Goal: Use online tool/utility: Utilize a website feature to perform a specific function

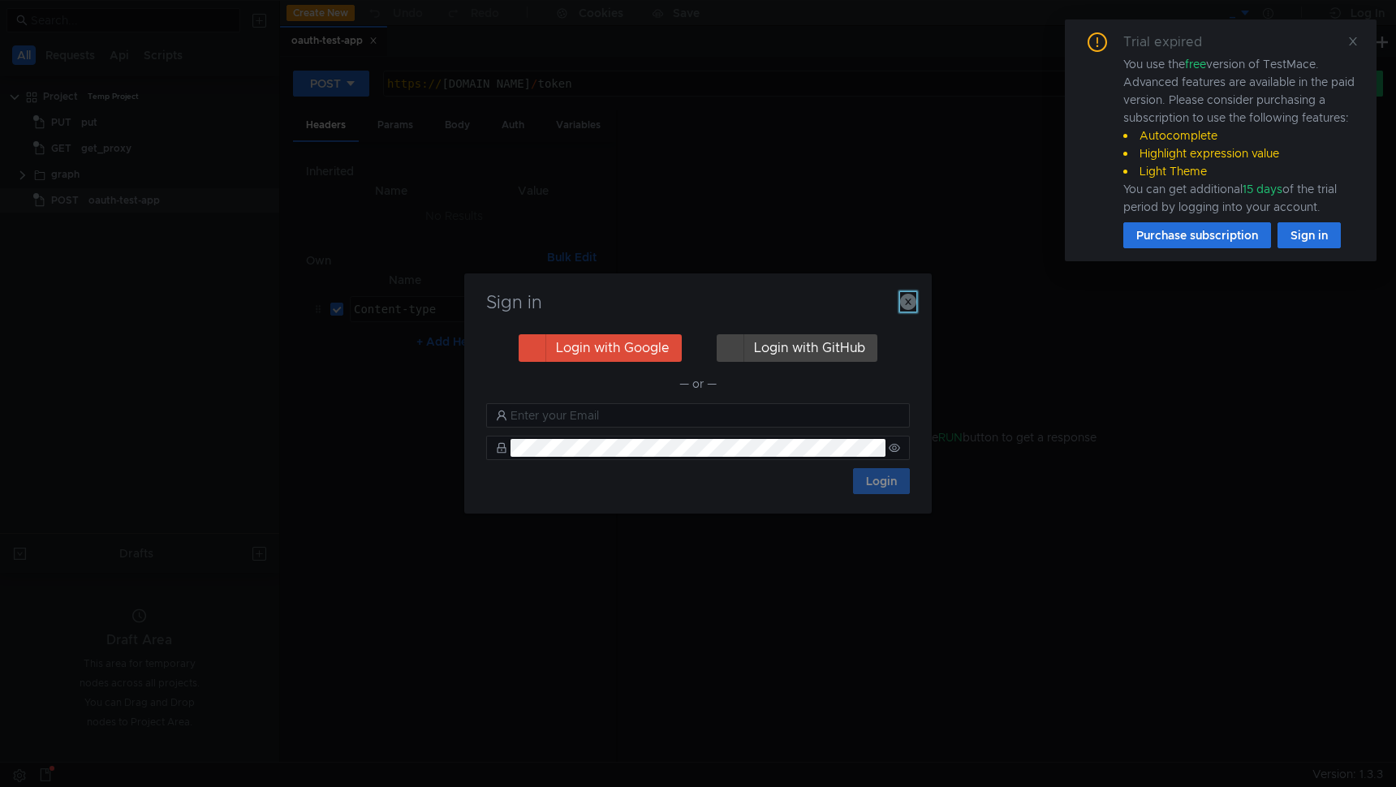
click at [906, 305] on icon "button" at bounding box center [908, 302] width 16 height 16
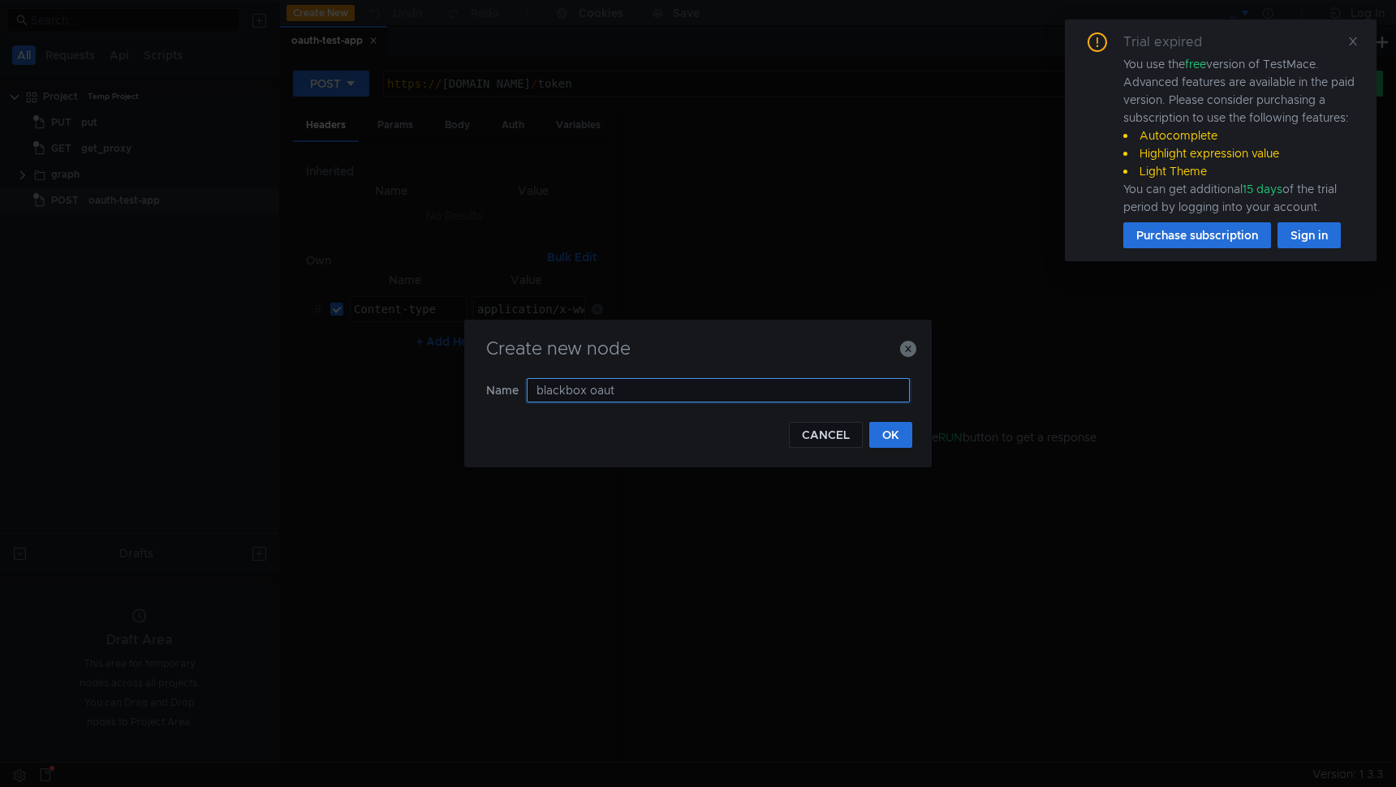
type input "blackbox oauth"
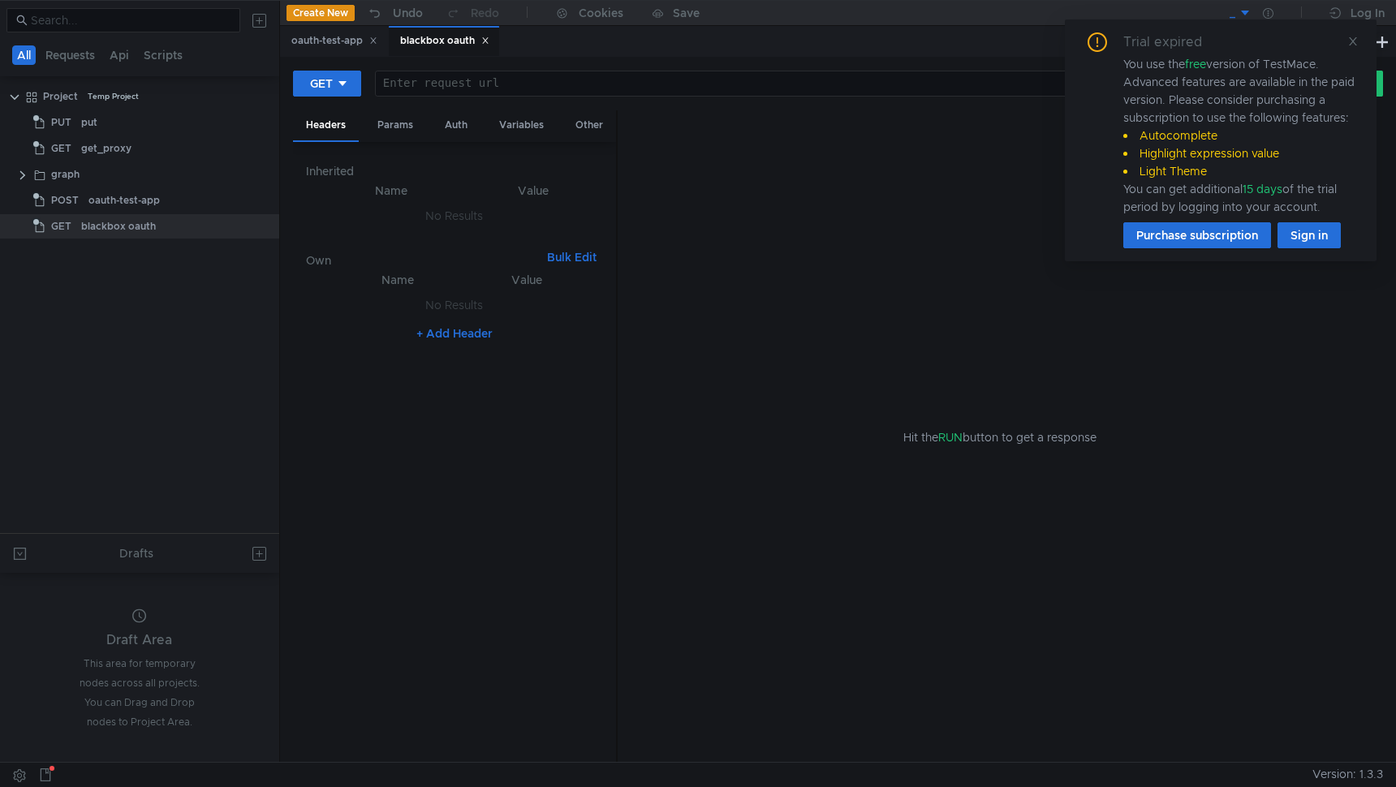
click at [540, 95] on div at bounding box center [822, 96] width 893 height 39
click at [524, 89] on div at bounding box center [822, 96] width 893 height 39
paste textarea "[URL][DOMAIN_NAME]"
click at [319, 91] on div "GET" at bounding box center [321, 84] width 23 height 18
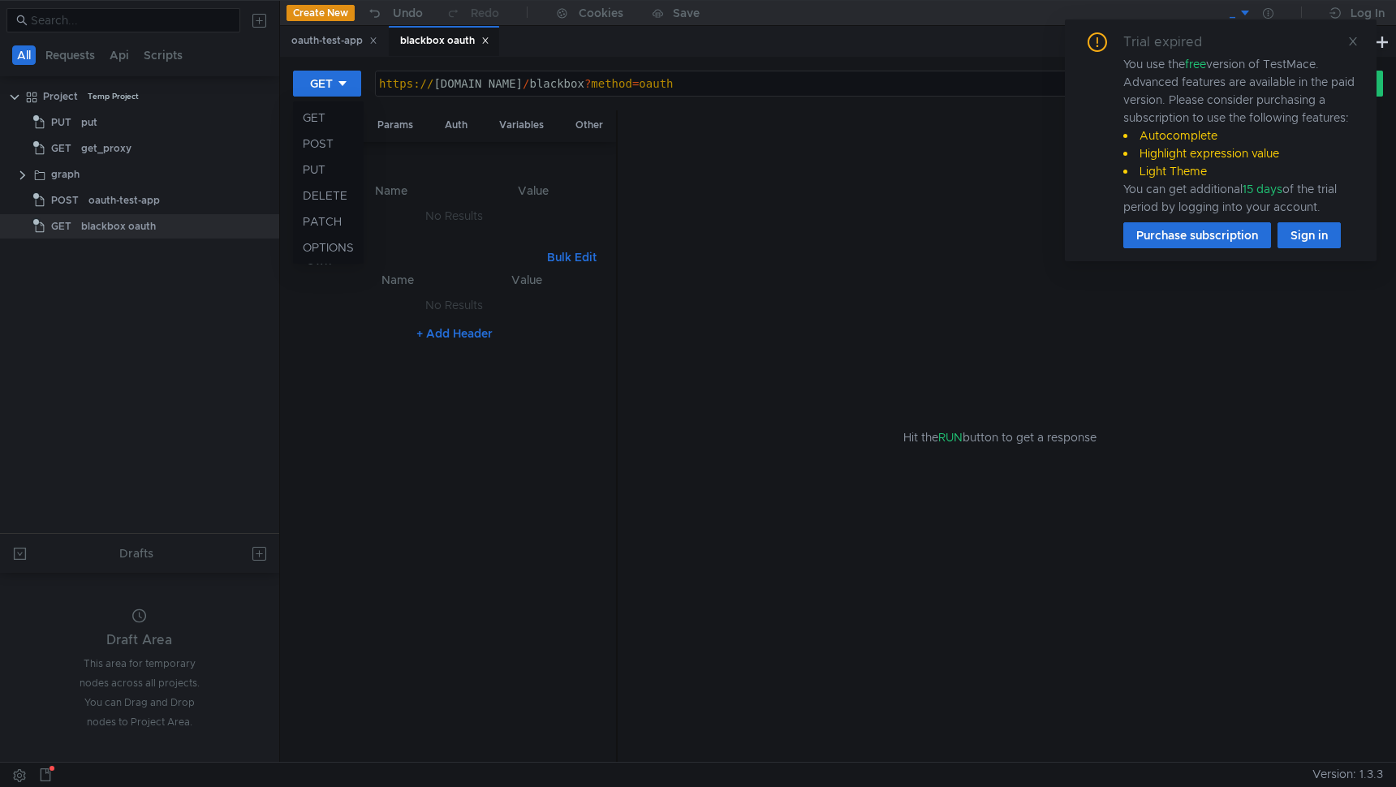
click at [322, 101] on div "GET POST PUT DELETE PATCH OPTIONS" at bounding box center [328, 182] width 71 height 162
click at [1351, 43] on div at bounding box center [698, 393] width 1396 height 787
click at [1352, 41] on icon at bounding box center [1352, 41] width 11 height 11
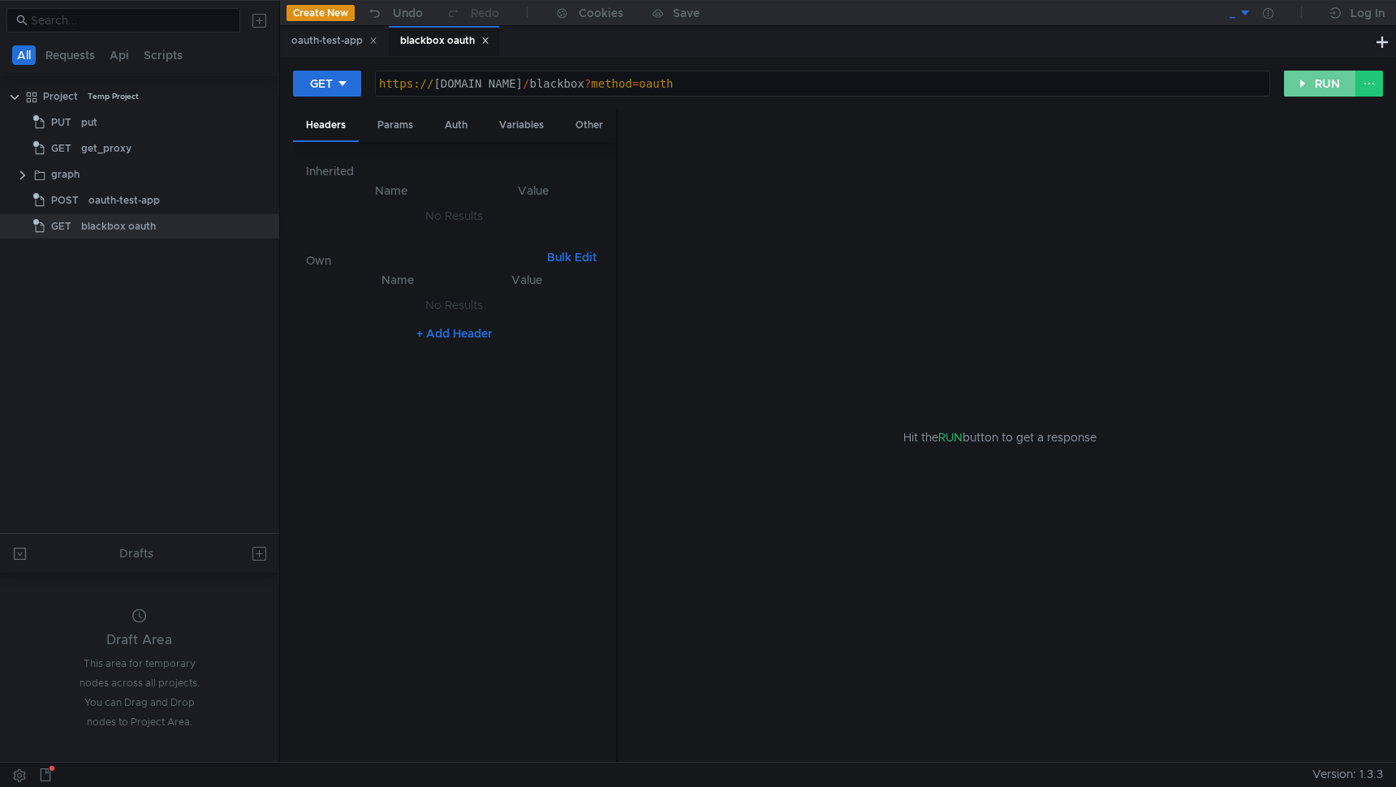
click at [1318, 77] on button "RUN" at bounding box center [1320, 84] width 72 height 26
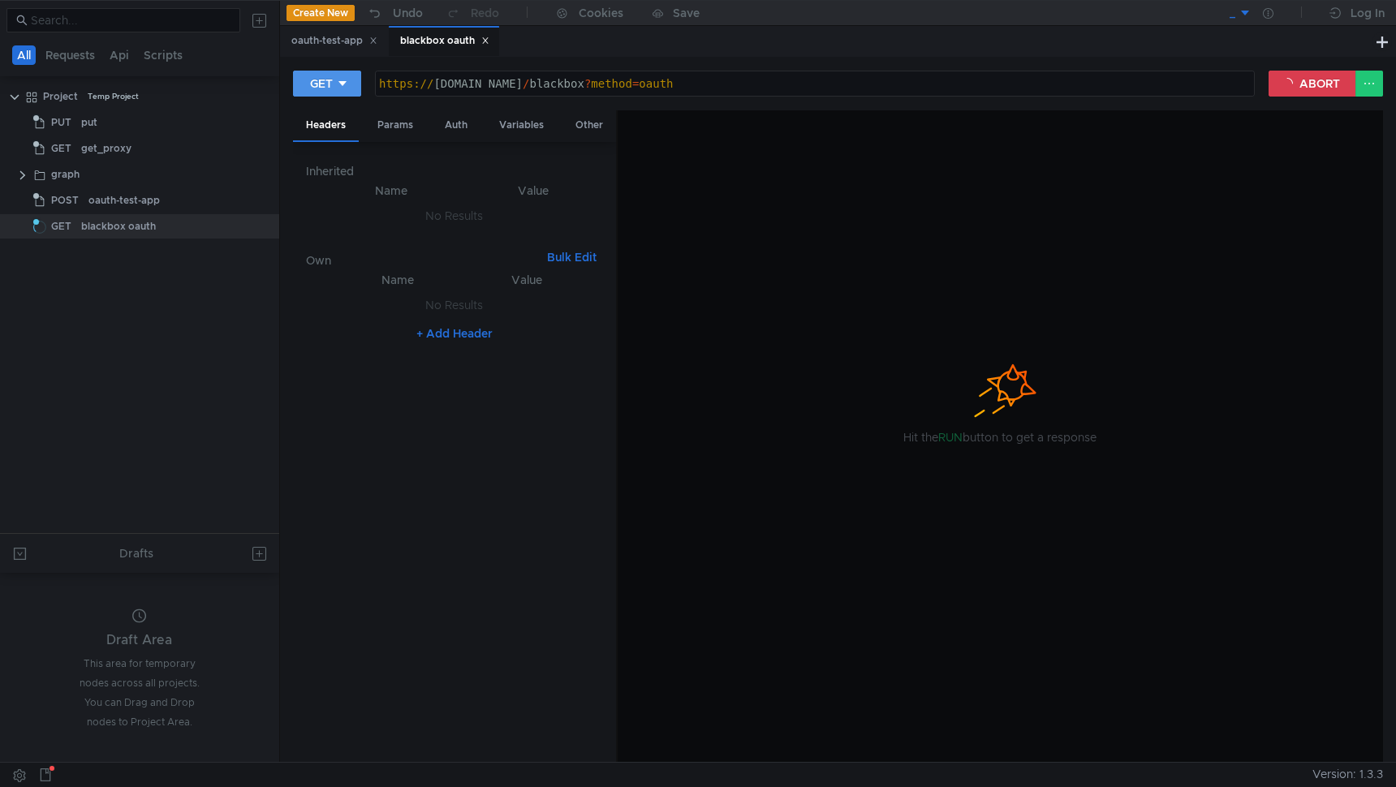
click at [351, 88] on button "GET" at bounding box center [327, 84] width 68 height 26
click at [351, 88] on div at bounding box center [698, 393] width 1396 height 787
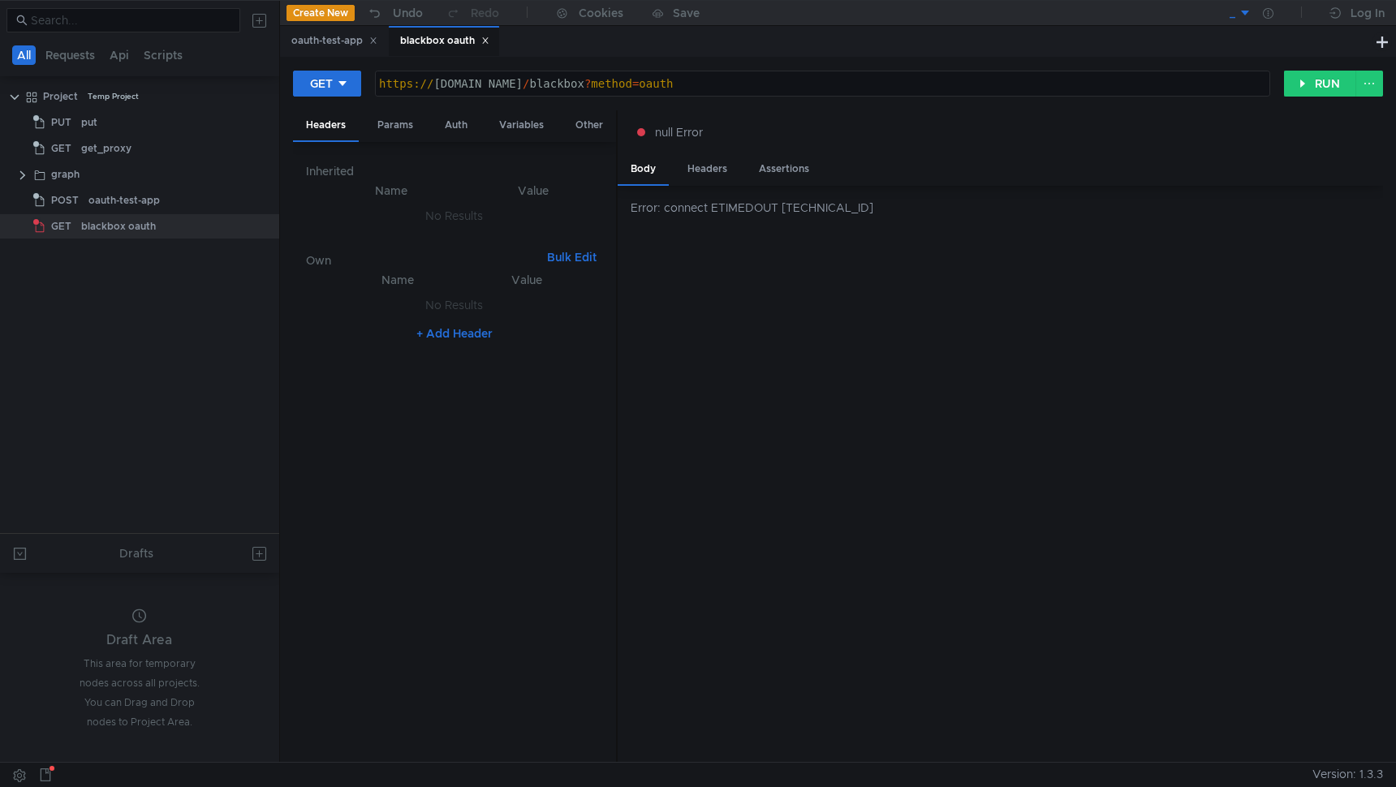
click at [818, 86] on div "https:// [DOMAIN_NAME] / blackbox ? method = oauth" at bounding box center [822, 96] width 893 height 39
click at [492, 93] on div "https:// [DOMAIN_NAME] / blackbox ? method = oauth" at bounding box center [822, 96] width 893 height 39
click at [1307, 80] on button "RUN" at bounding box center [1320, 84] width 72 height 26
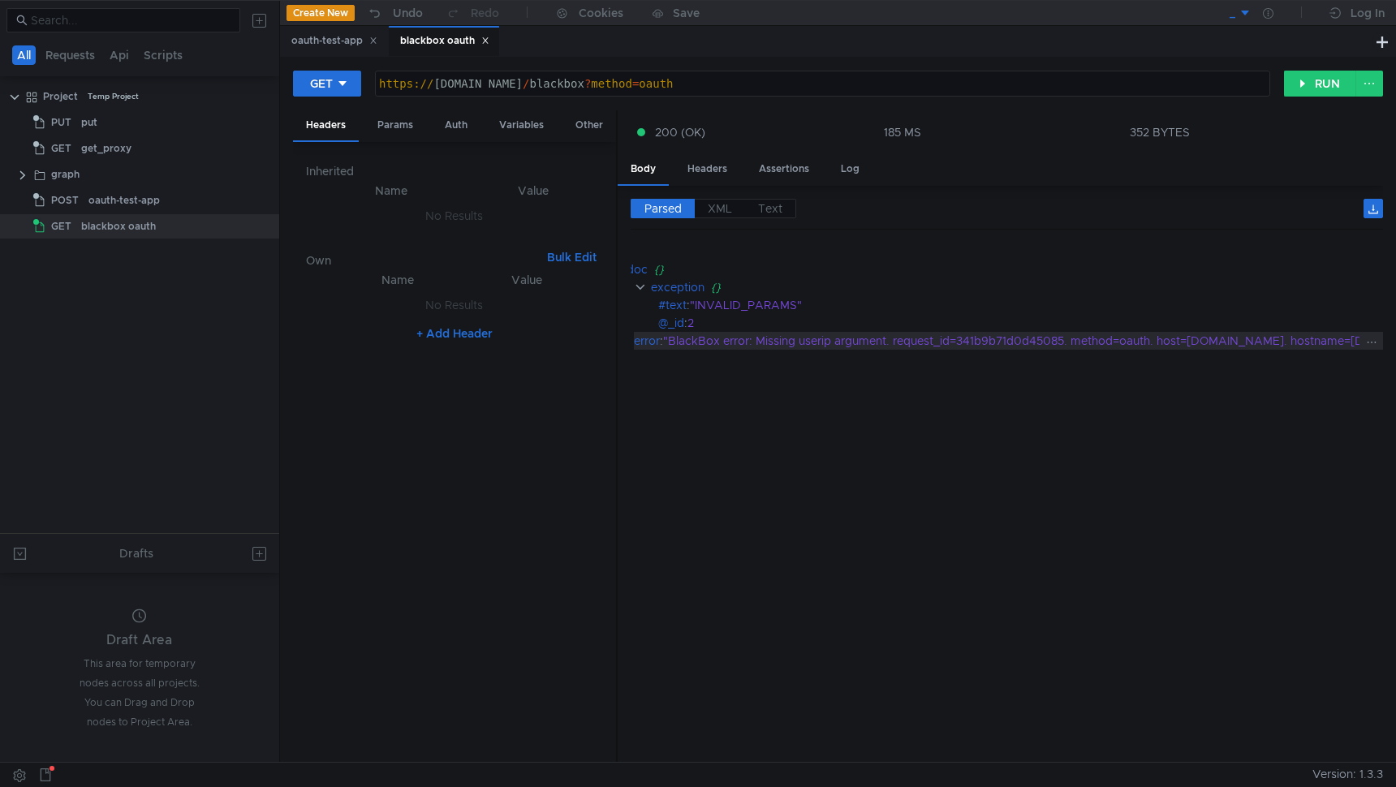
scroll to position [0, 50]
click at [798, 85] on div "https:// [DOMAIN_NAME] / blackbox ? method = oauth" at bounding box center [822, 96] width 893 height 39
paste textarea "y2__wgBEIuvorMPGKkzIOil5xeqmPcuFXE_Oe0g3hw_ITLaMyH8gg"
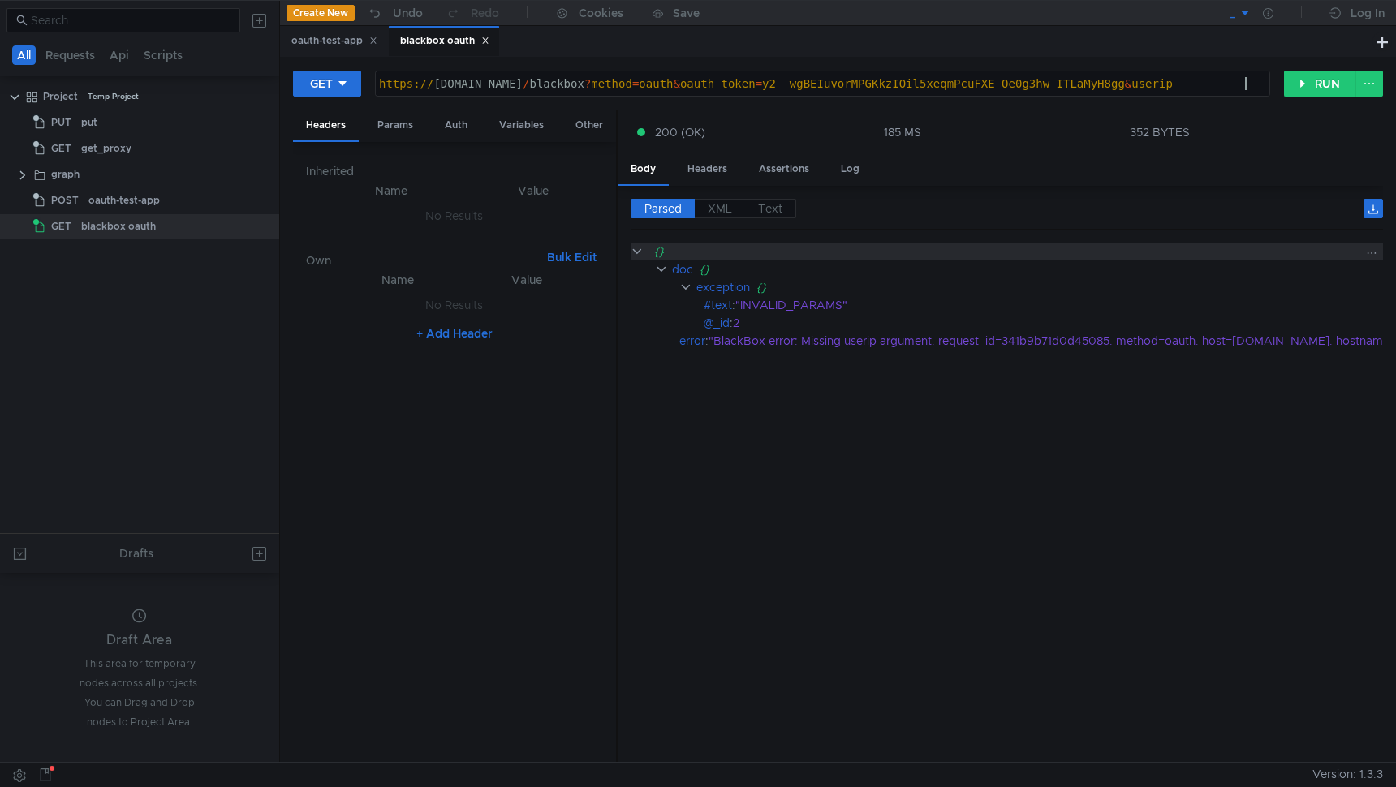
scroll to position [0, 62]
paste textarea "4134049675"
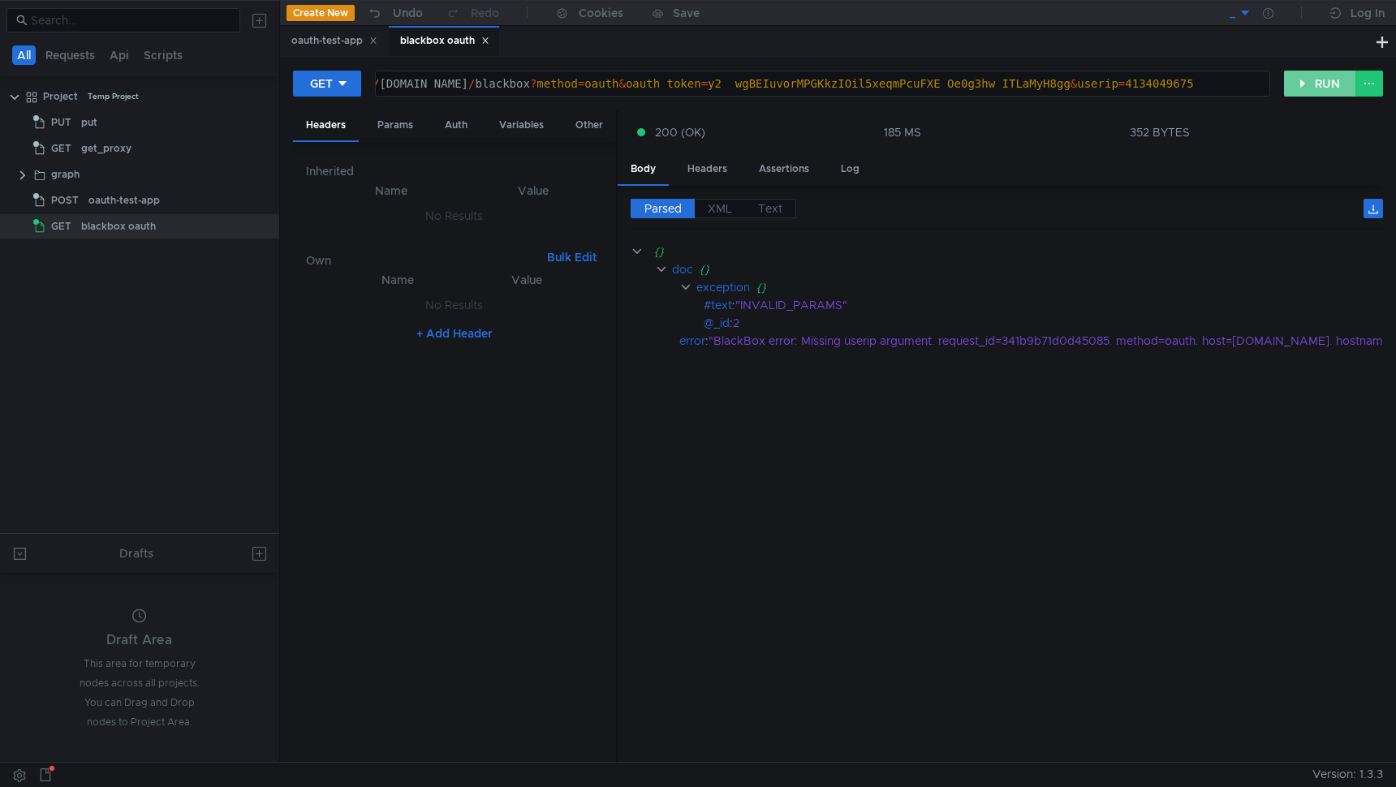
click at [1297, 89] on button "RUN" at bounding box center [1320, 84] width 72 height 26
click at [1236, 81] on div "https:// [DOMAIN_NAME] / blackbox ? method = oauth & oauth_token = y2__wgBEIuvo…" at bounding box center [795, 96] width 948 height 39
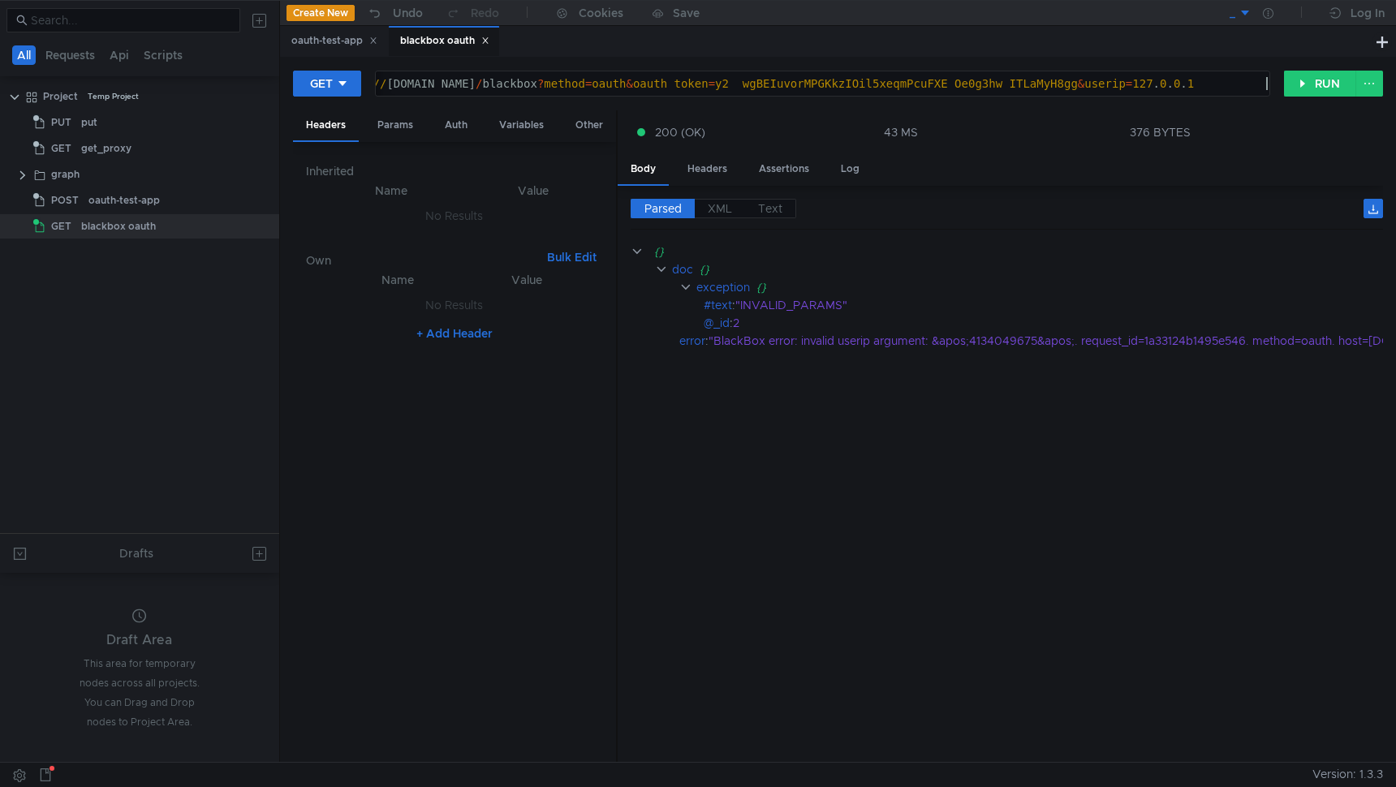
type textarea "[URL][DOMAIN_NAME][TECHNICAL_ID]"
click at [1299, 87] on button "RUN" at bounding box center [1320, 84] width 72 height 26
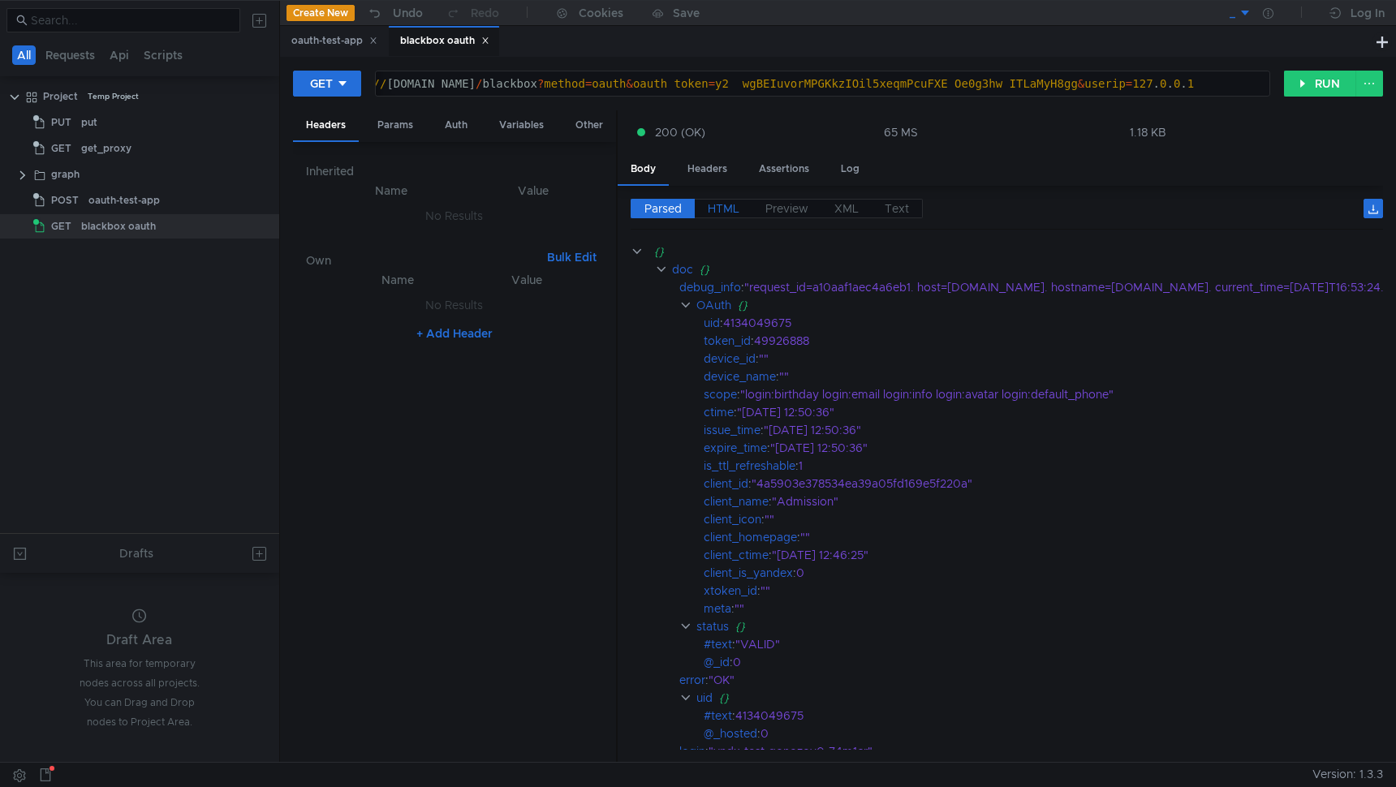
click at [731, 208] on span "HTML" at bounding box center [724, 208] width 32 height 15
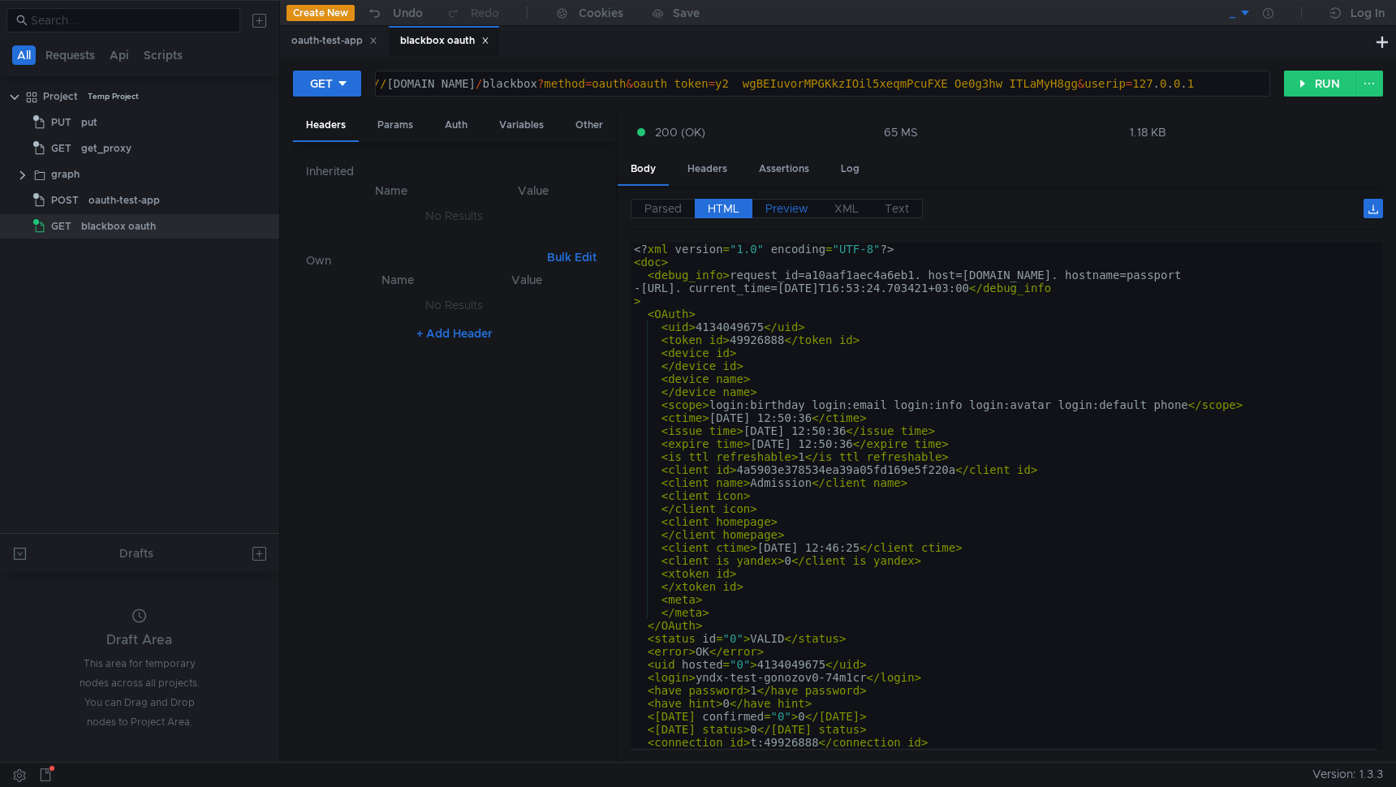
click at [776, 206] on span "Preview" at bounding box center [786, 208] width 43 height 15
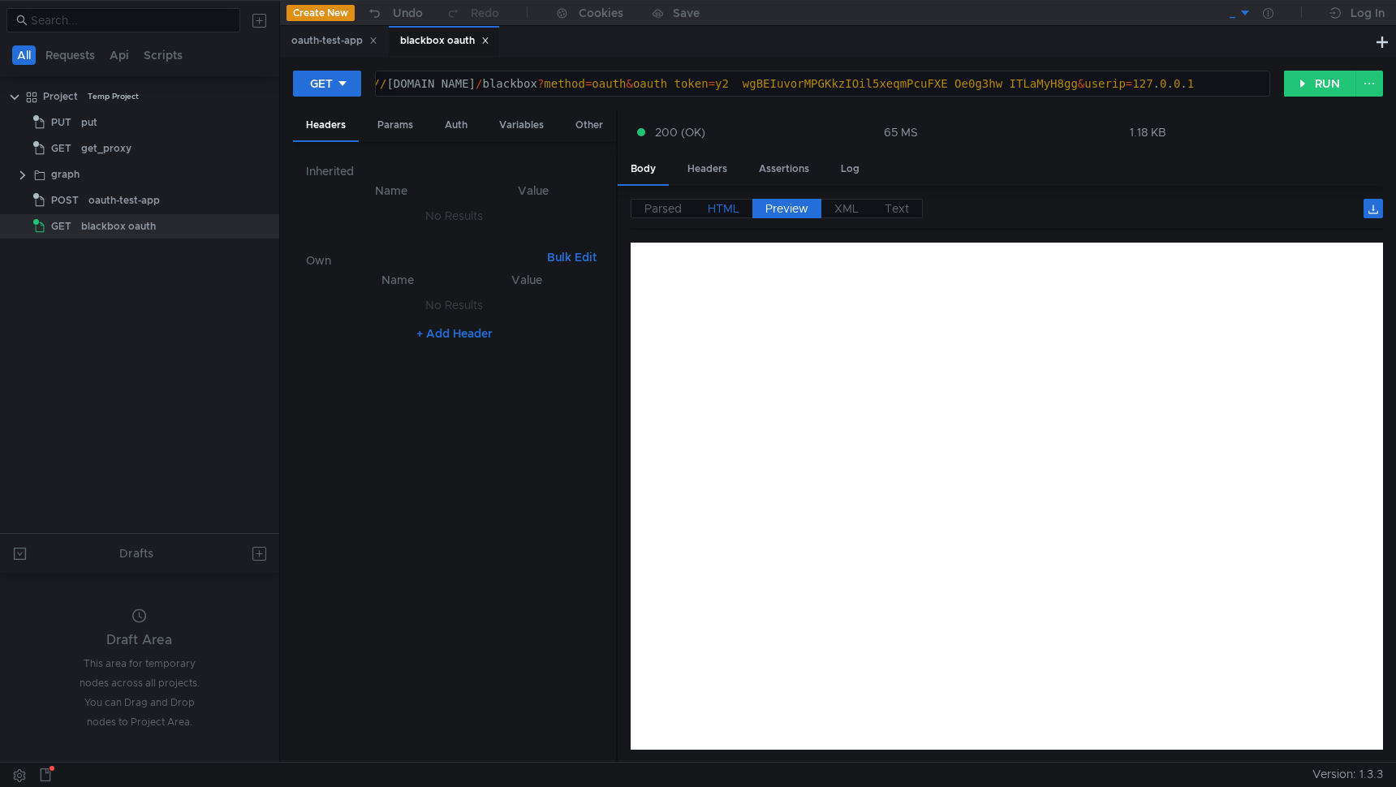
click at [729, 207] on span "HTML" at bounding box center [724, 208] width 32 height 15
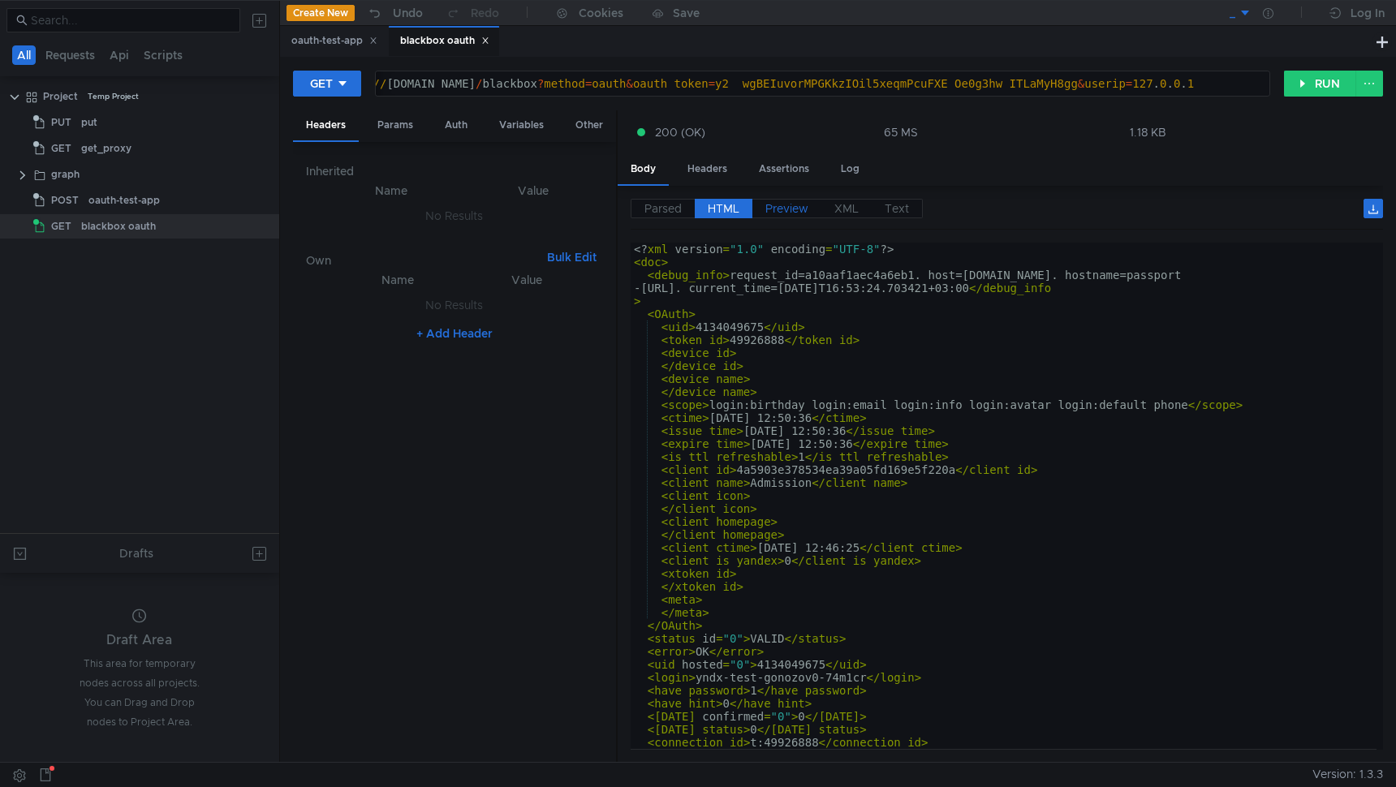
click at [818, 206] on label "Preview" at bounding box center [786, 208] width 69 height 19
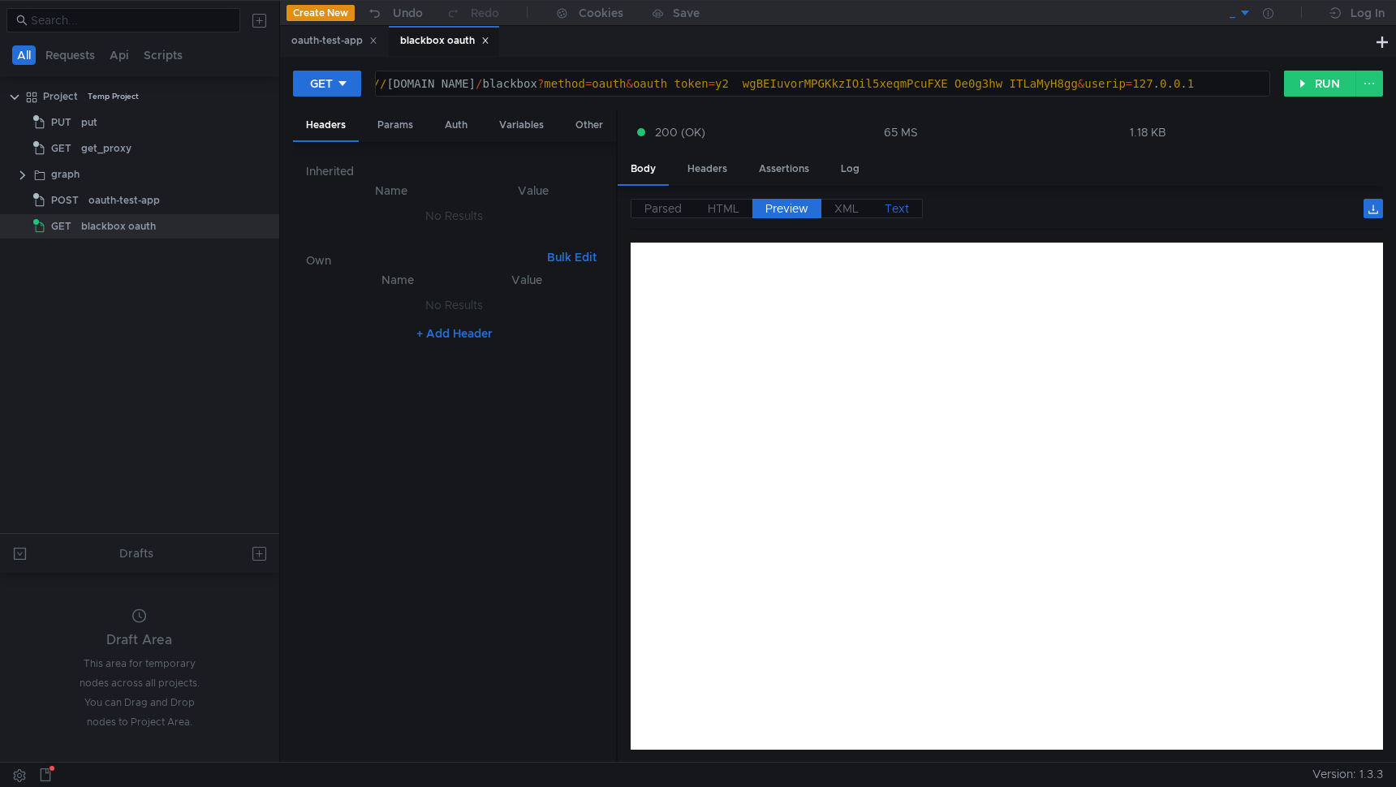
click at [914, 201] on label "Text" at bounding box center [896, 208] width 51 height 19
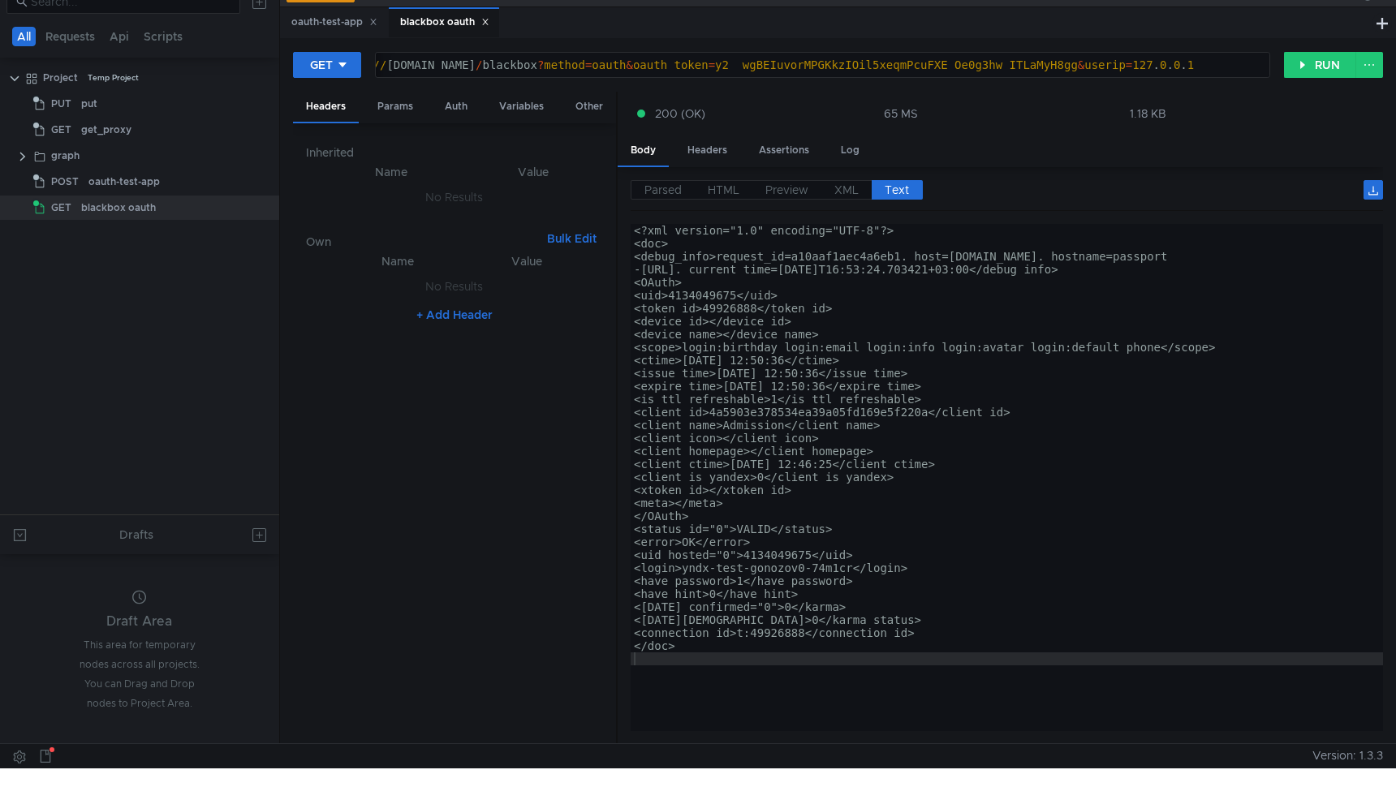
scroll to position [0, 0]
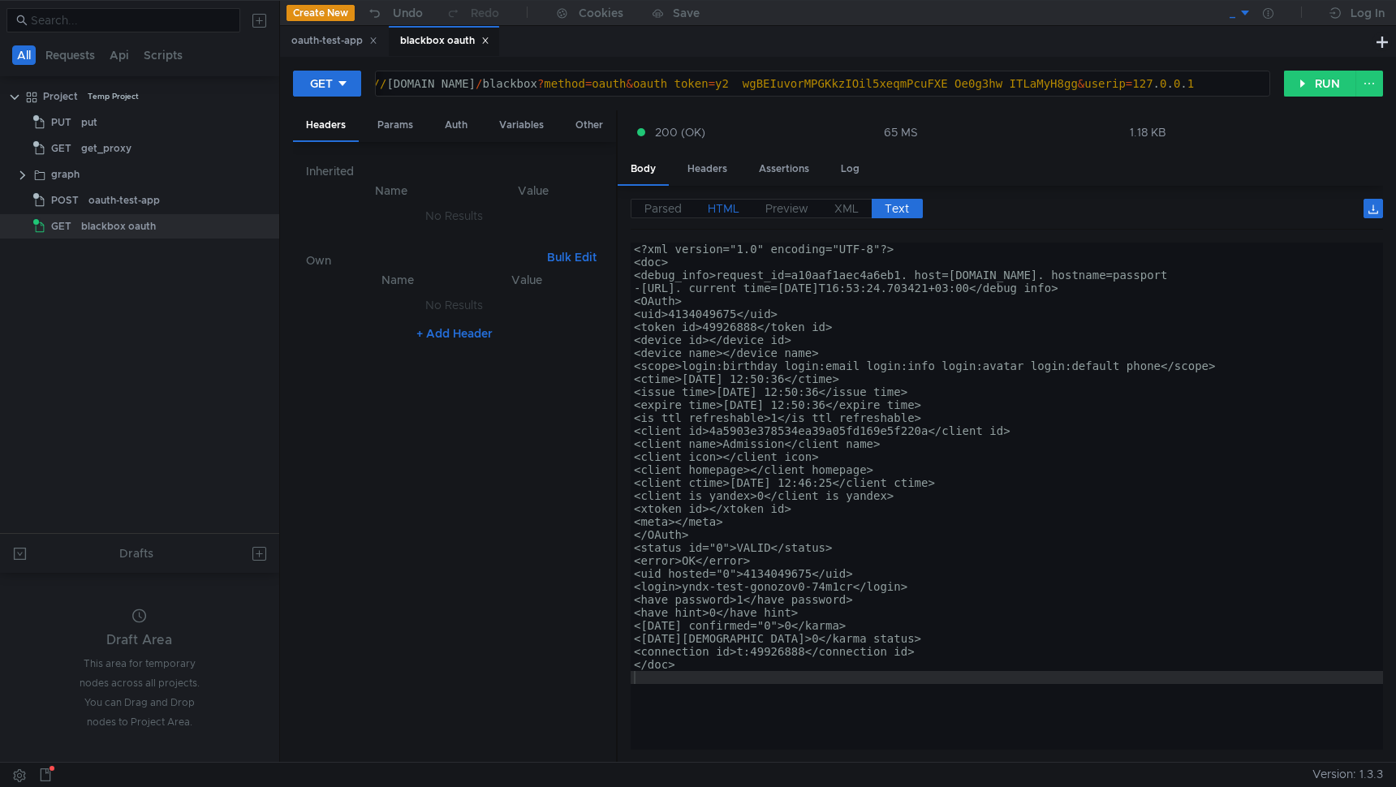
click at [718, 216] on span "HTML" at bounding box center [724, 208] width 32 height 15
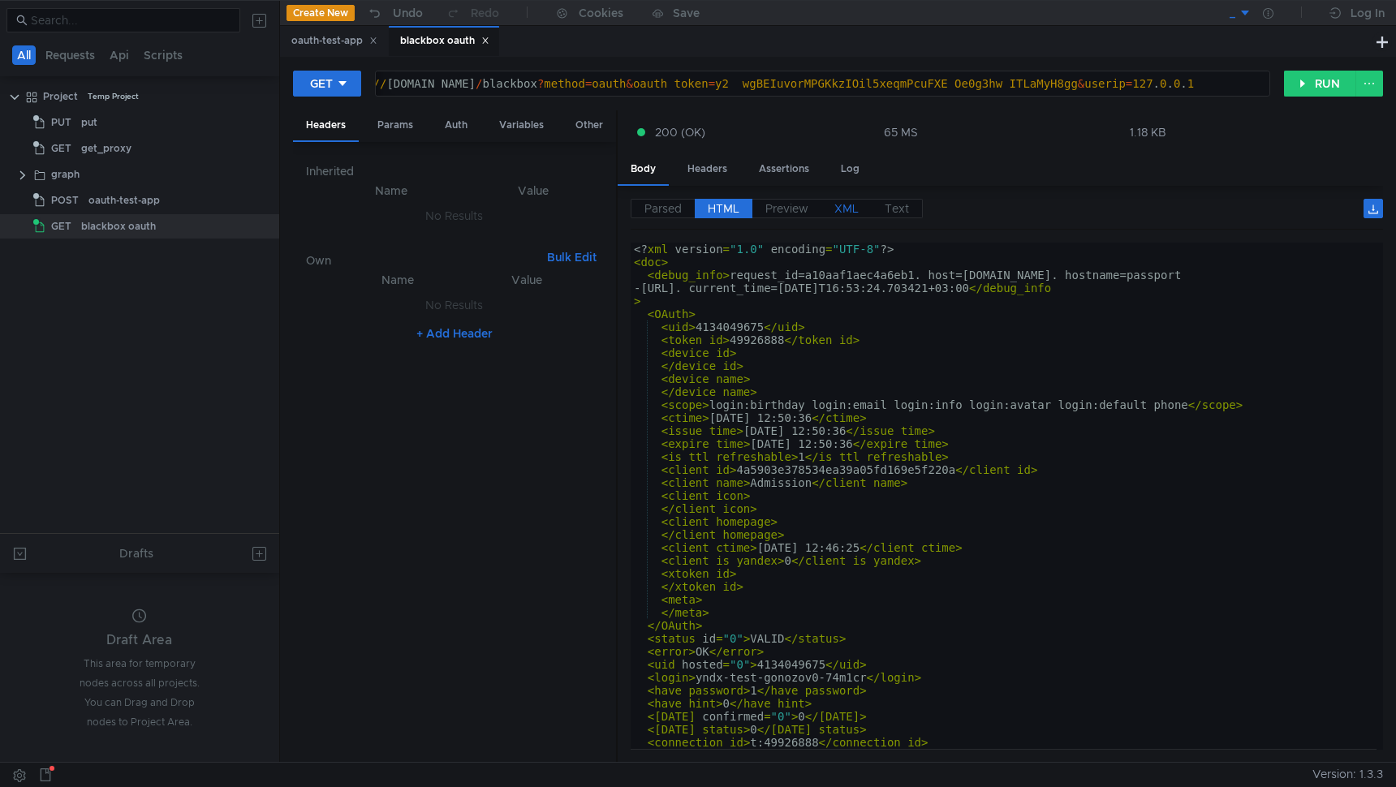
click at [845, 204] on span "XML" at bounding box center [846, 208] width 24 height 15
